Goal: Information Seeking & Learning: Learn about a topic

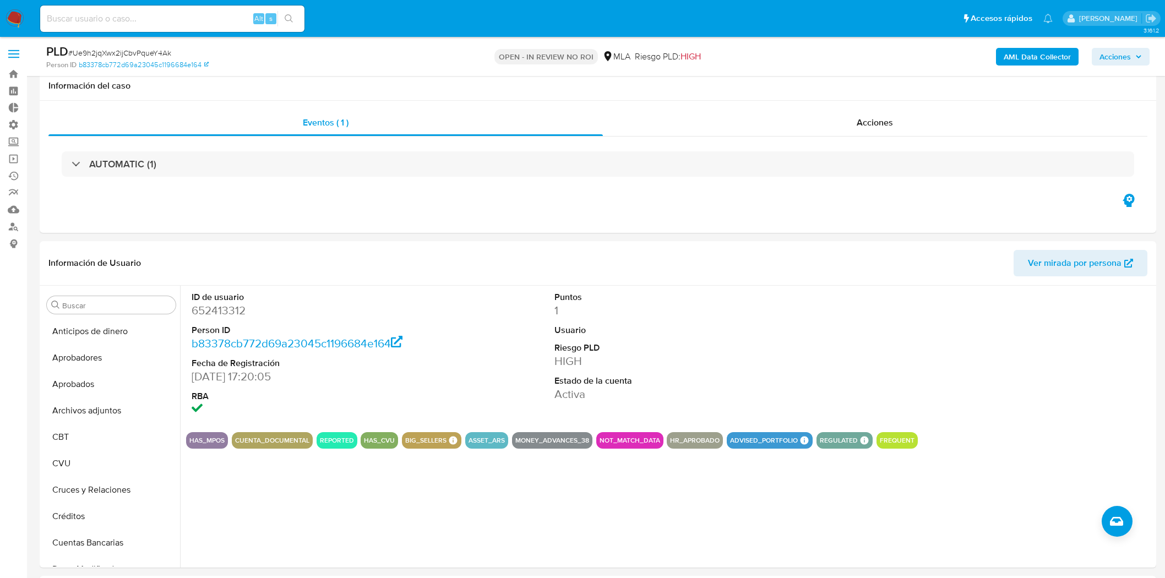
select select "10"
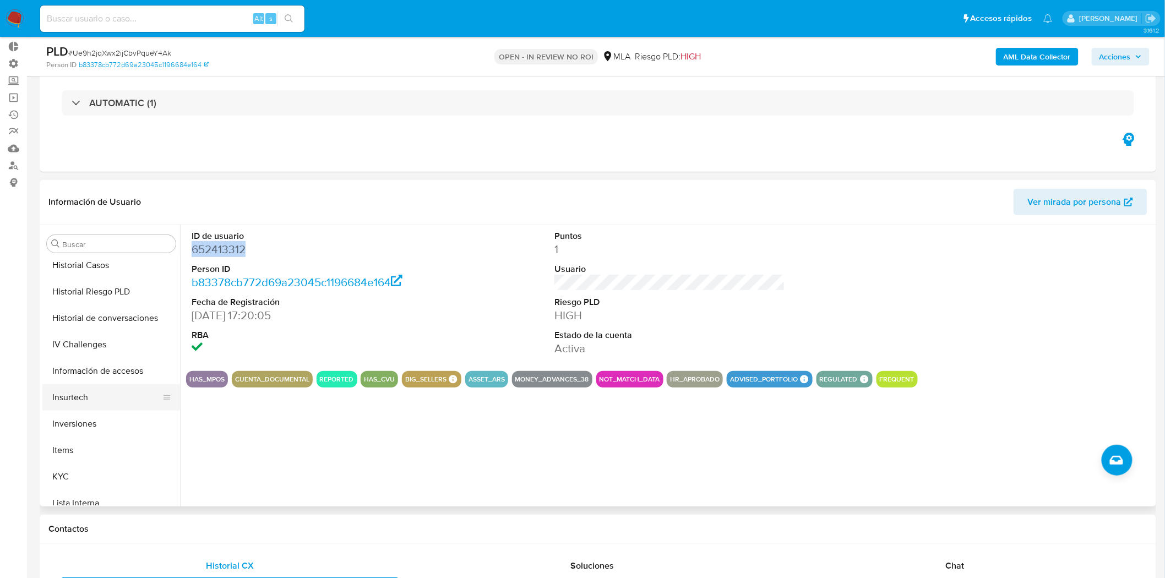
scroll to position [449, 0]
click at [103, 404] on button "Inversiones" at bounding box center [106, 403] width 129 height 26
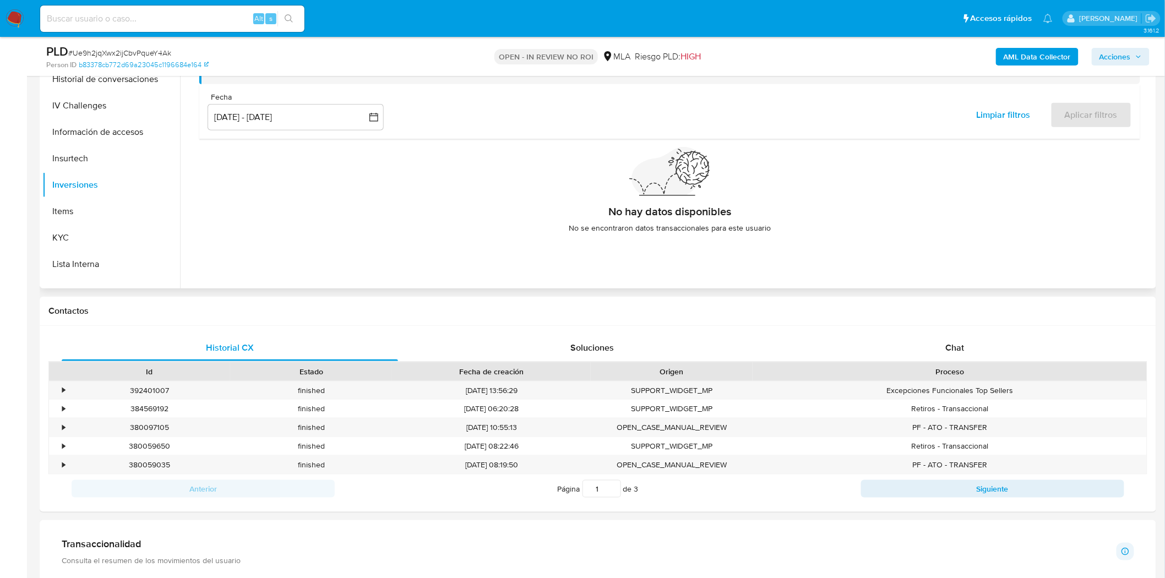
scroll to position [183, 0]
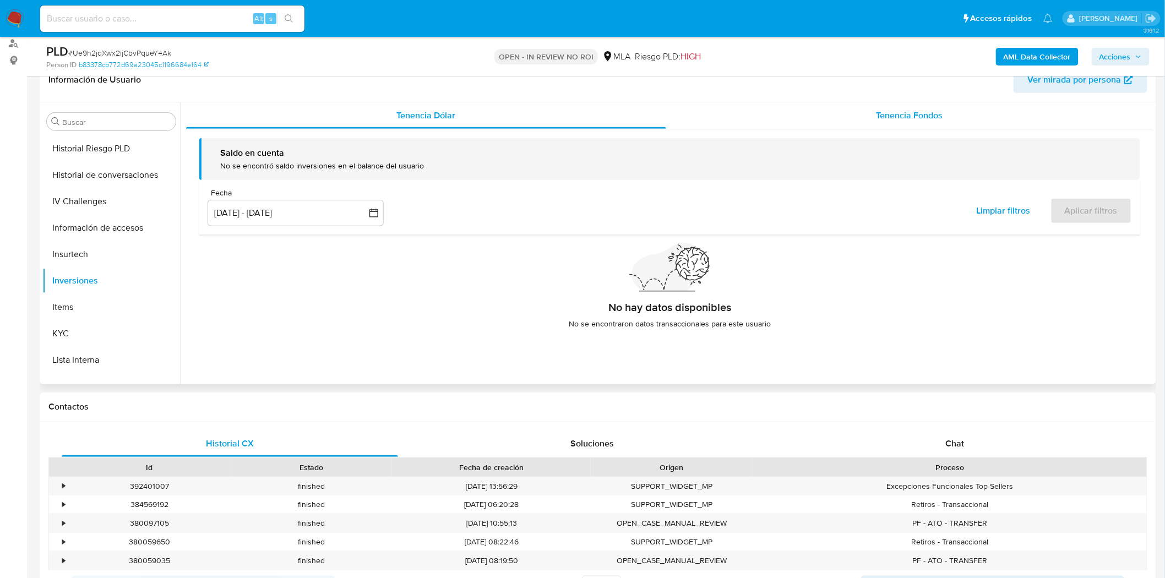
click at [915, 116] on span "Tenencia Fondos" at bounding box center [910, 115] width 67 height 13
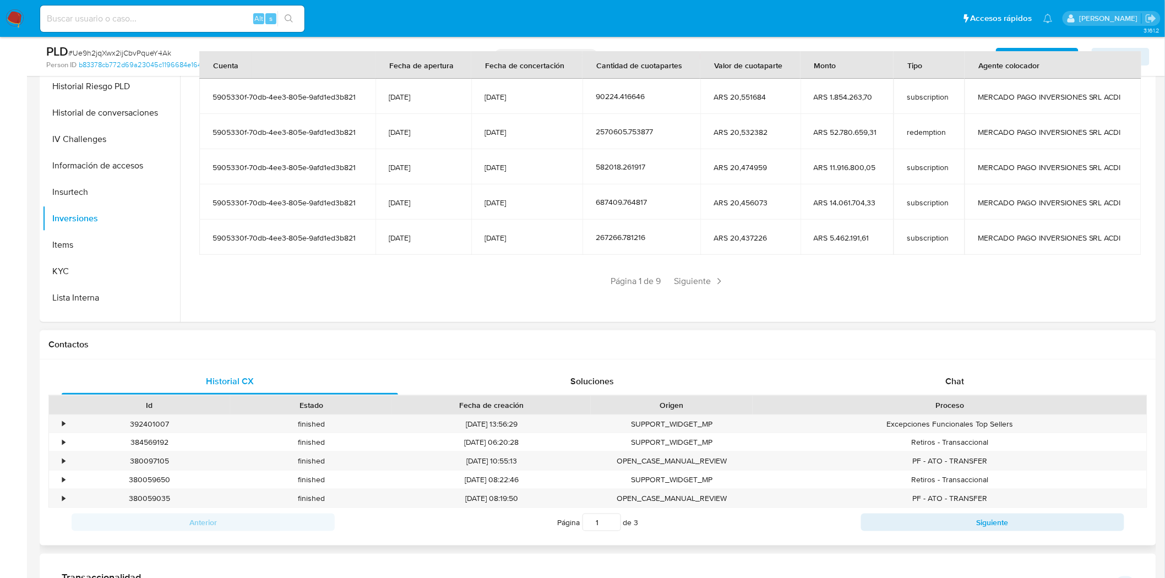
scroll to position [306, 0]
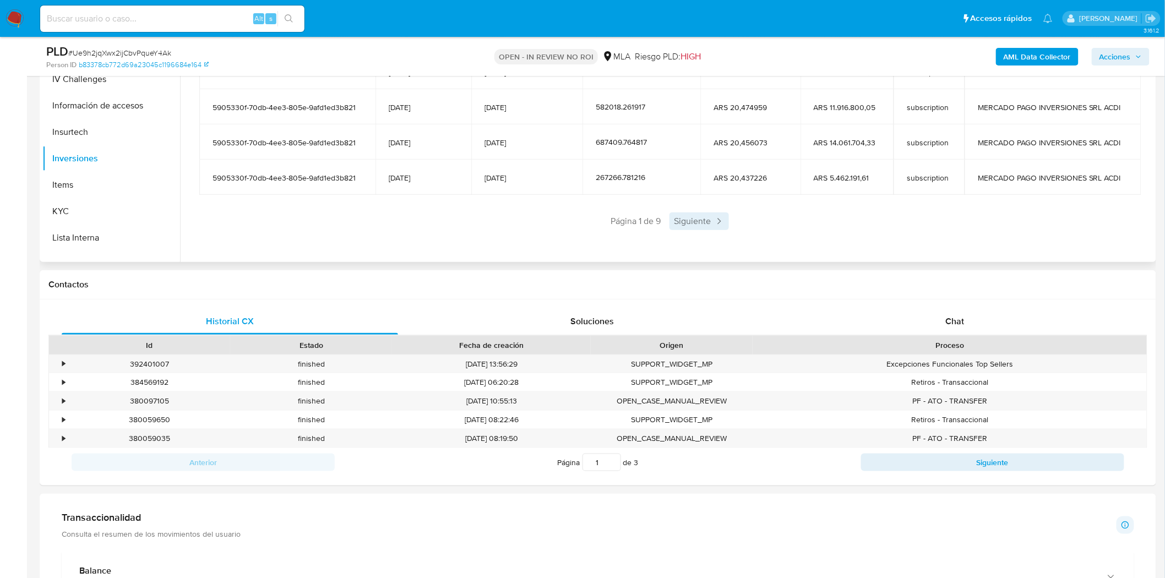
click at [706, 223] on span "Siguiente" at bounding box center [699, 222] width 59 height 18
click at [721, 222] on span "Siguiente" at bounding box center [731, 222] width 59 height 18
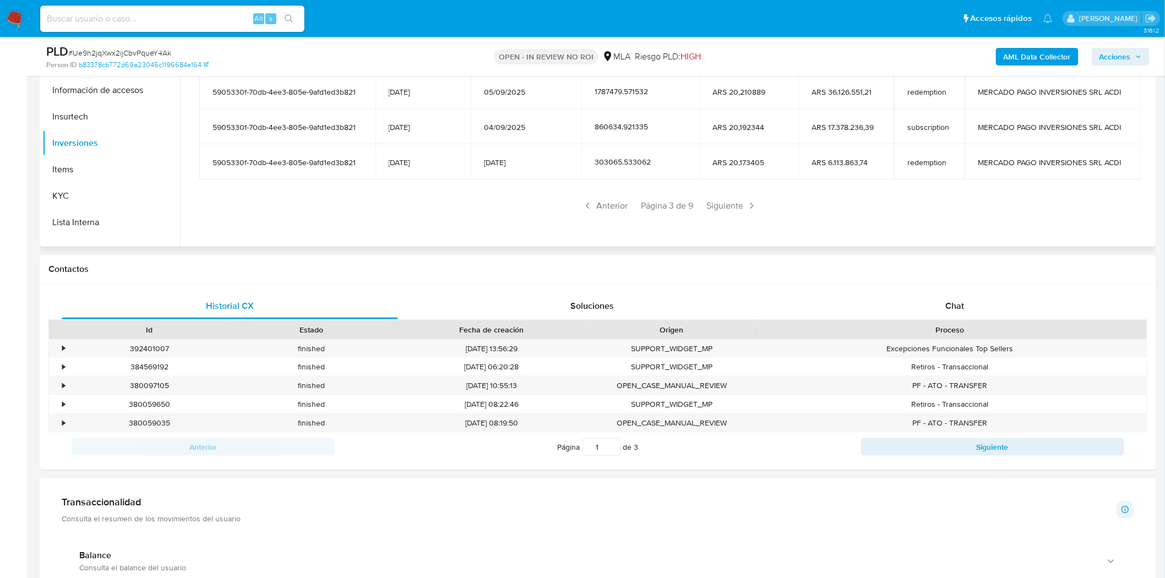
scroll to position [367, 0]
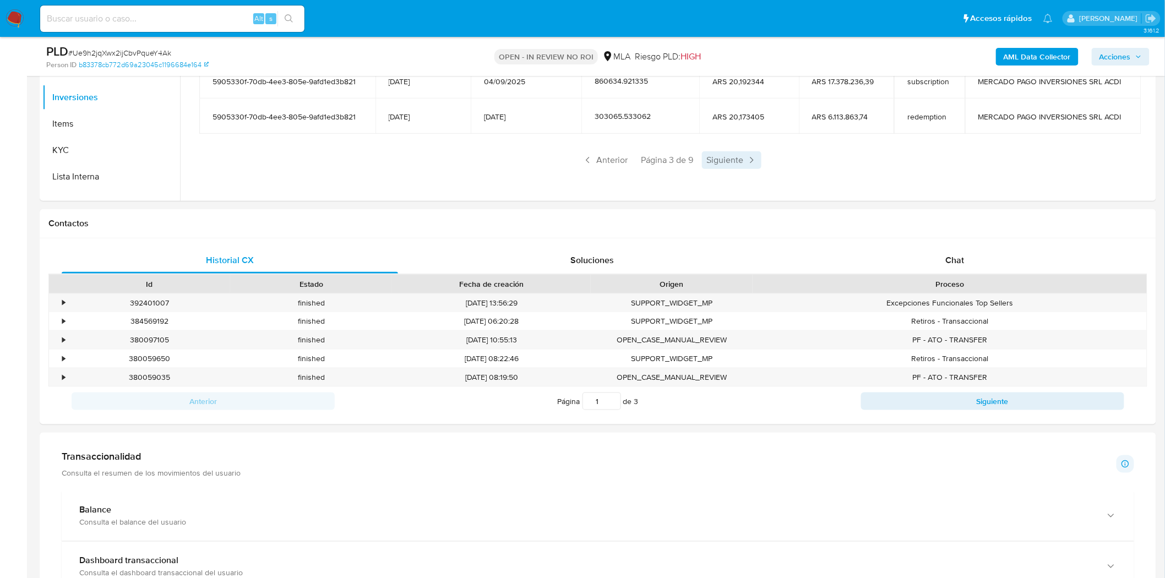
click at [735, 157] on span "Siguiente" at bounding box center [731, 160] width 59 height 18
click at [742, 161] on span "Siguiente" at bounding box center [731, 160] width 59 height 18
click at [714, 156] on span "Siguiente" at bounding box center [731, 160] width 59 height 18
click at [711, 162] on span "Siguiente" at bounding box center [731, 160] width 59 height 18
click at [714, 155] on span "Siguiente" at bounding box center [731, 160] width 59 height 18
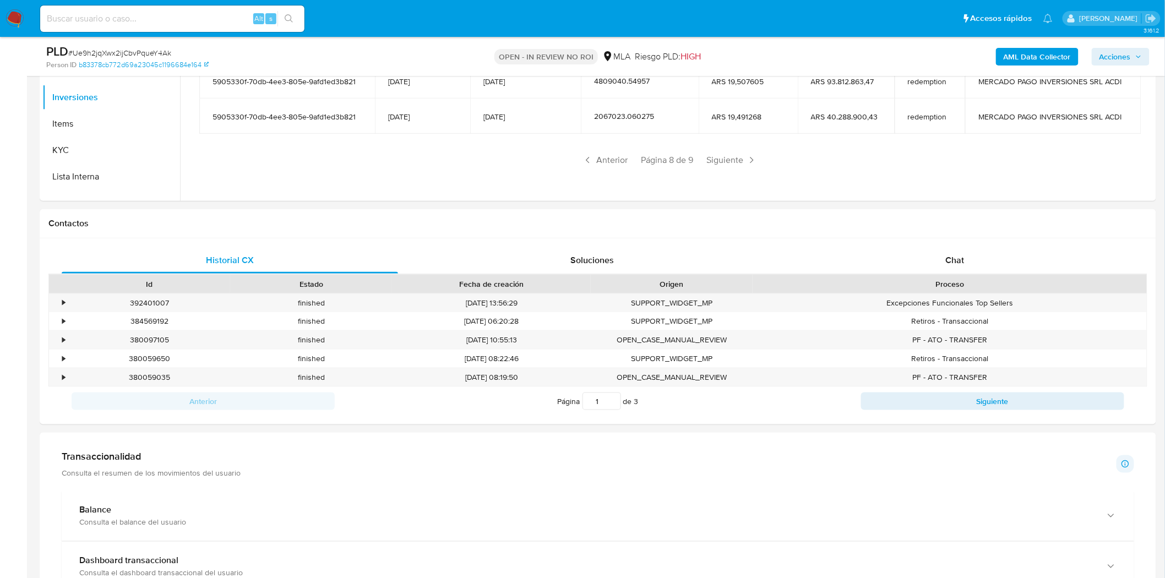
click at [714, 155] on span "Siguiente" at bounding box center [731, 160] width 59 height 18
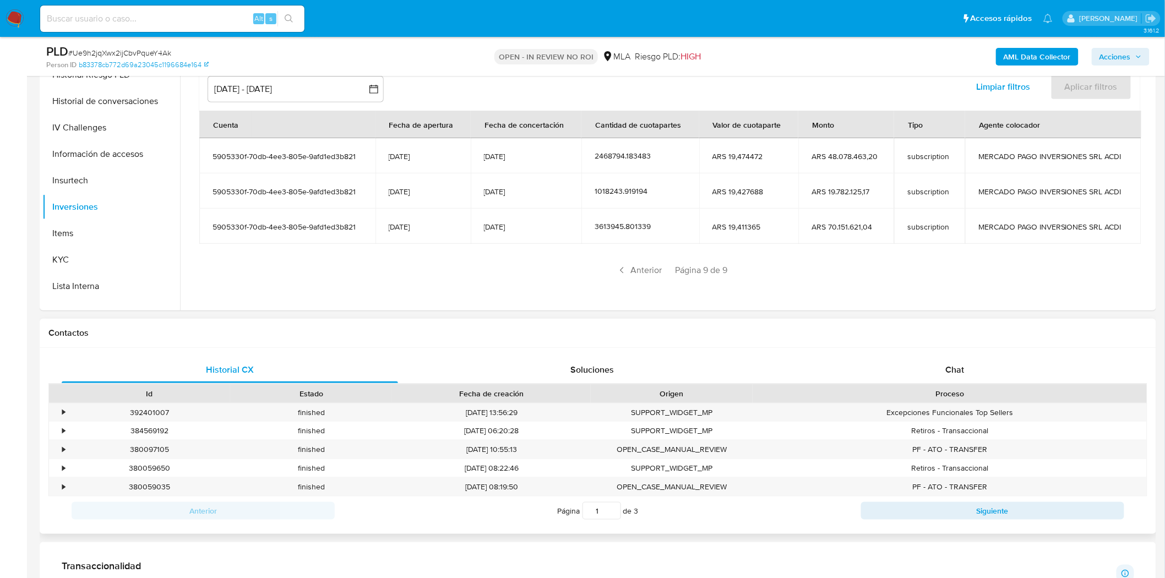
scroll to position [122, 0]
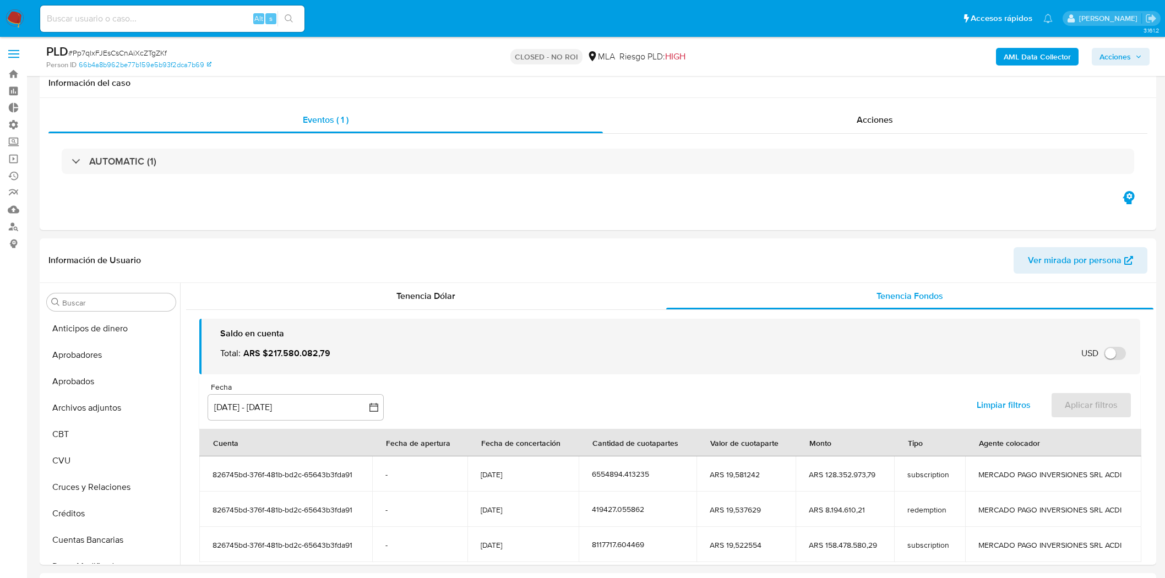
select select "10"
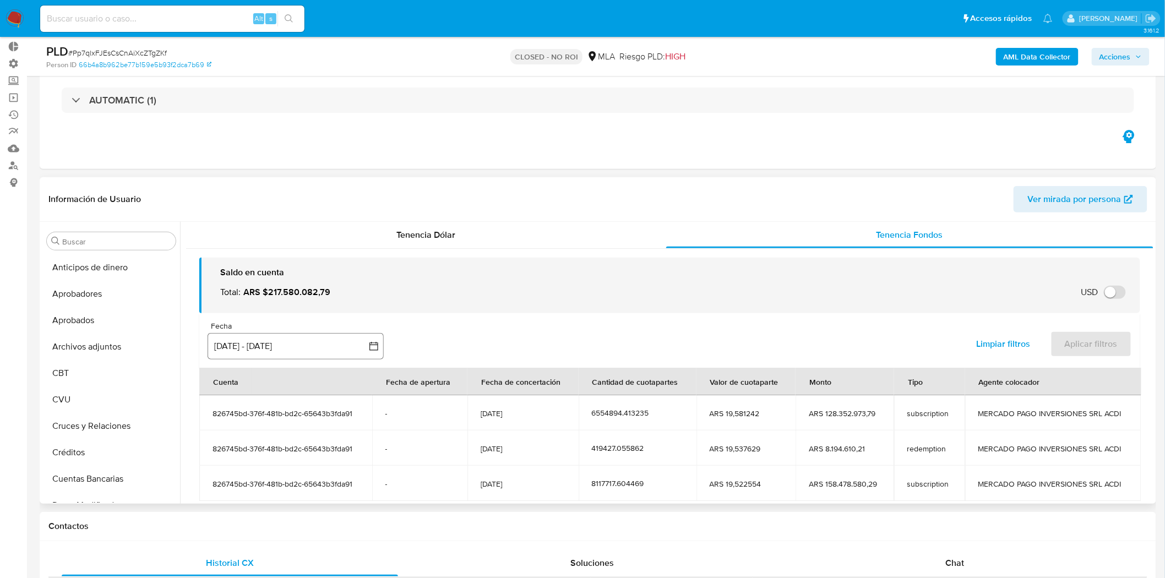
scroll to position [64, 0]
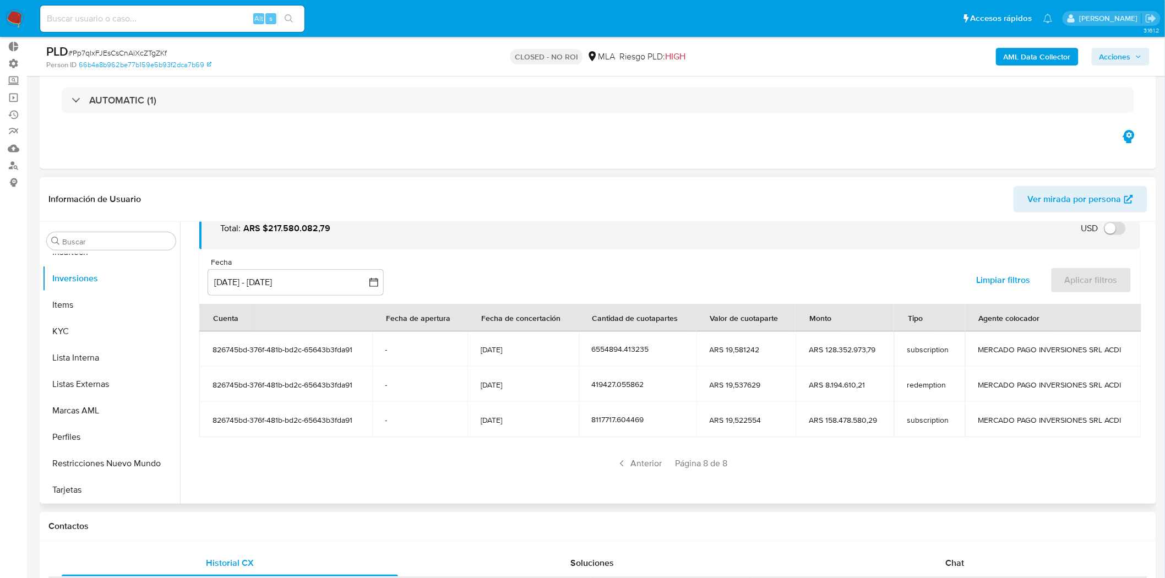
click at [831, 419] on span "ARS 158.478.580,29" at bounding box center [845, 420] width 72 height 10
drag, startPoint x: 606, startPoint y: 420, endPoint x: 595, endPoint y: 422, distance: 11.2
click at [595, 422] on div "8117717.604469" at bounding box center [637, 420] width 91 height 10
